Goal: Check status: Check status

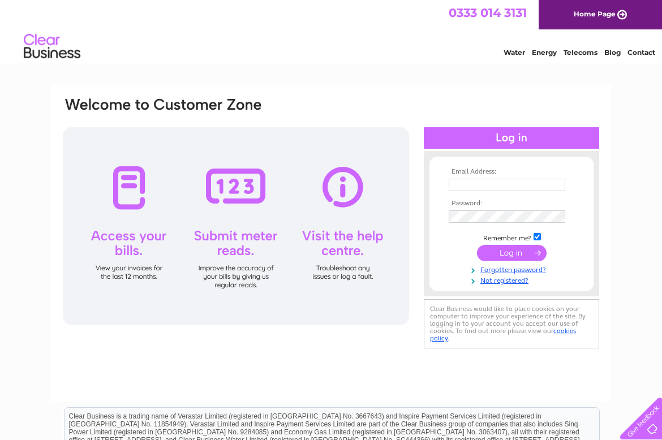
type input "skelly@hfdgroup.com"
click at [504, 246] on input "submit" at bounding box center [512, 253] width 70 height 16
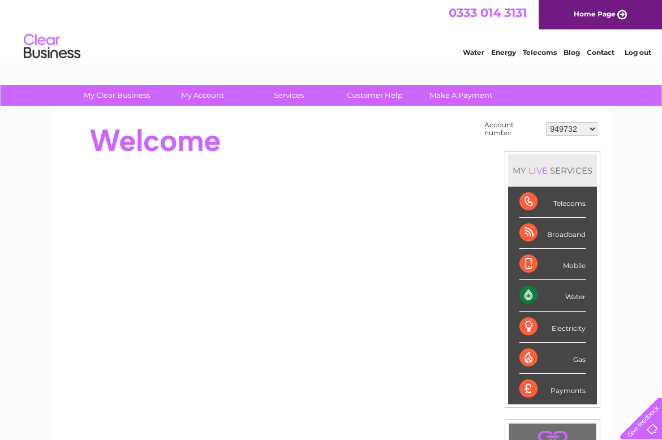
click at [572, 128] on select "949732 951902 951928 951929 955382 955447 955806 955937 956247 956364 956484 95…" at bounding box center [572, 129] width 52 height 14
select select "30320697"
click at [546, 122] on select "949732 951902 951928 951929 955382 955447 955806 955937 956247 956364 956484 95…" at bounding box center [572, 129] width 52 height 14
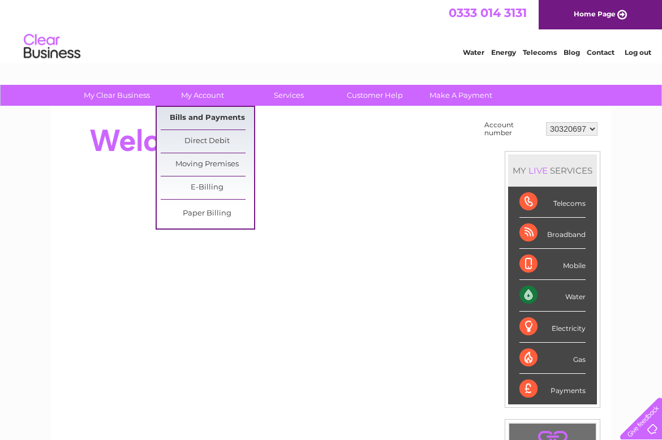
click at [210, 118] on link "Bills and Payments" at bounding box center [207, 118] width 93 height 23
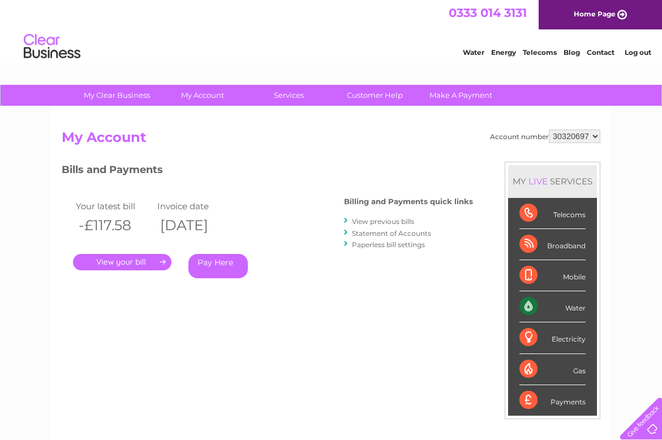
click at [369, 231] on link "Statement of Accounts" at bounding box center [391, 233] width 79 height 8
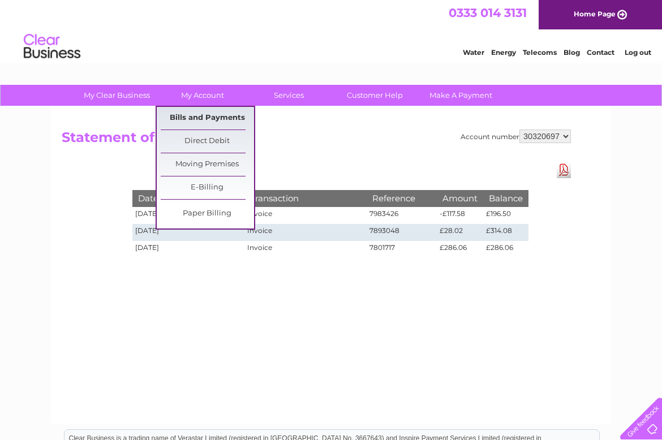
click at [206, 117] on link "Bills and Payments" at bounding box center [207, 118] width 93 height 23
